Goal: Task Accomplishment & Management: Manage account settings

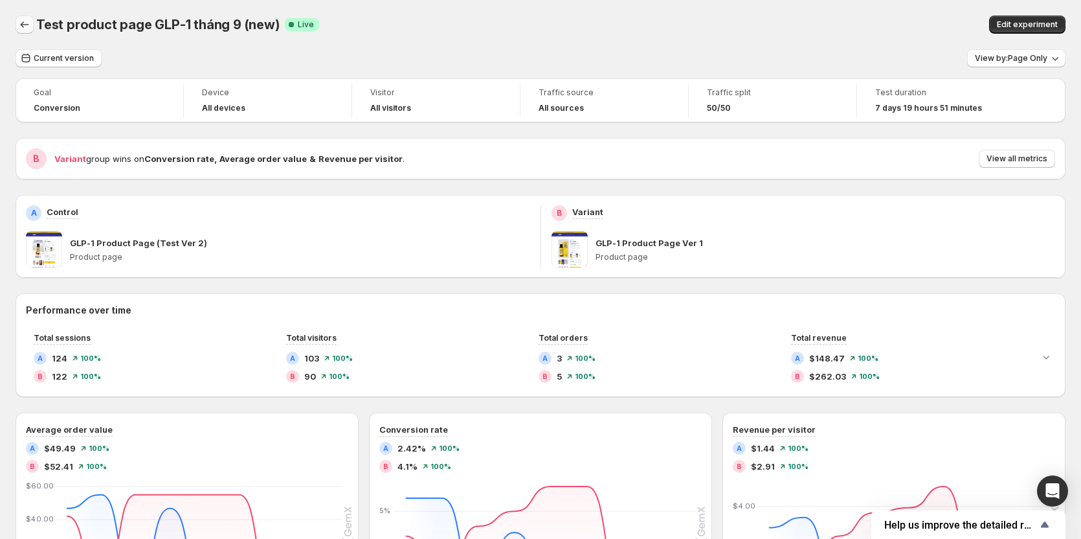
click at [31, 24] on button "Back" at bounding box center [25, 25] width 18 height 18
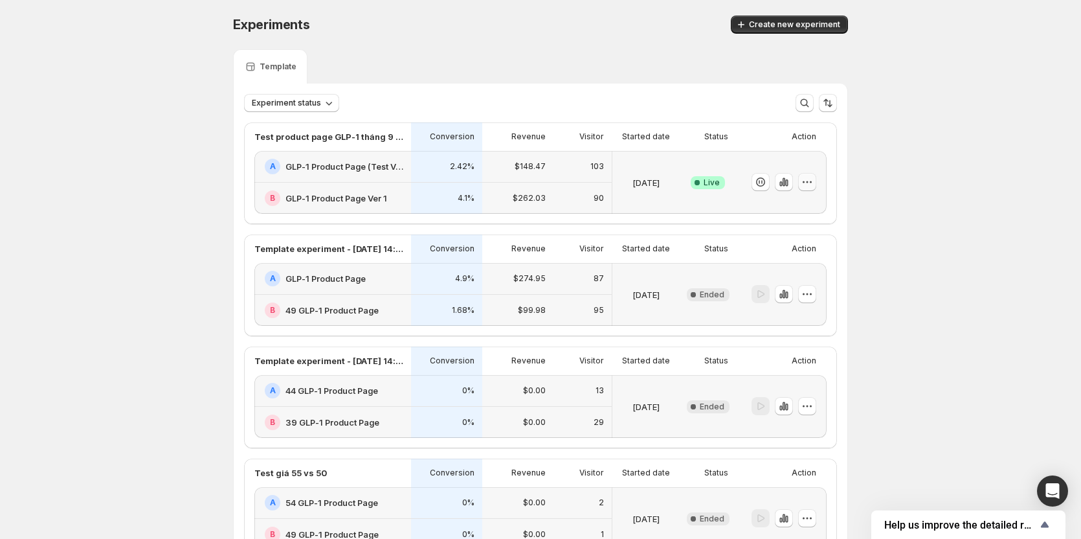
click at [809, 183] on icon "button" at bounding box center [807, 181] width 13 height 13
click at [793, 253] on span "End experiment" at bounding box center [786, 253] width 63 height 10
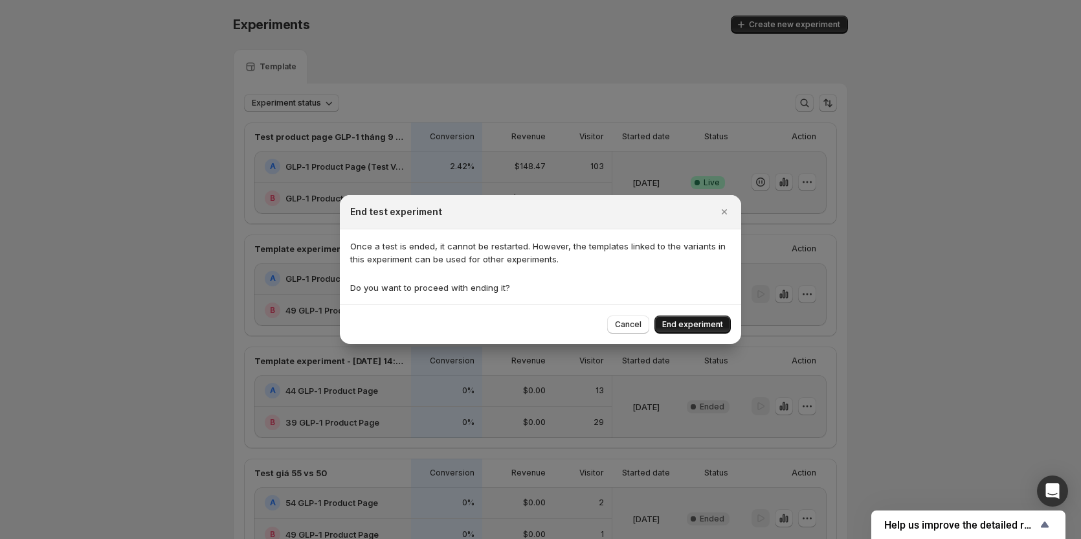
click at [678, 317] on button "End experiment" at bounding box center [693, 324] width 76 height 18
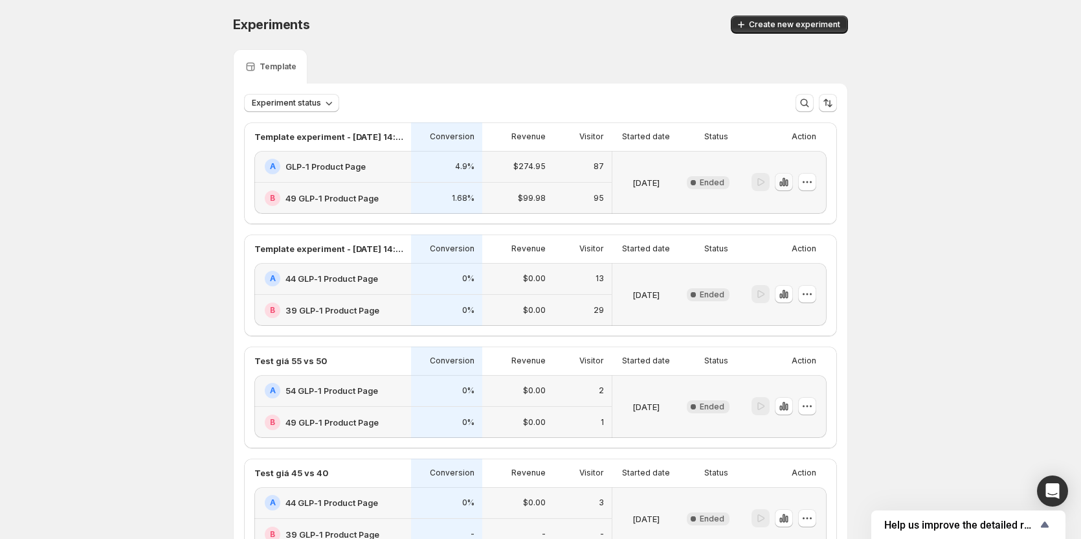
click at [787, 185] on icon "button" at bounding box center [784, 181] width 13 height 13
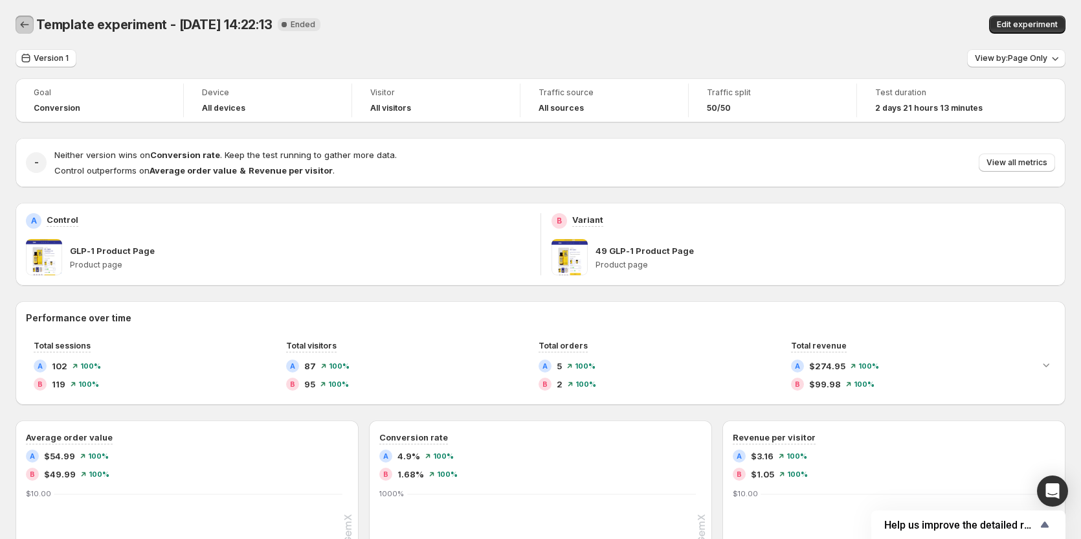
click at [21, 27] on icon "Back" at bounding box center [24, 24] width 13 height 13
